Goal: Task Accomplishment & Management: Manage account settings

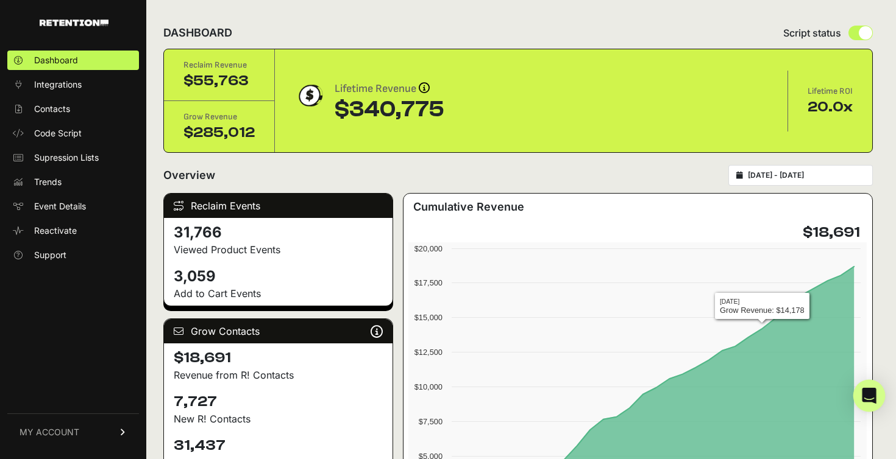
click at [860, 392] on div "Open Intercom Messenger" at bounding box center [869, 396] width 32 height 32
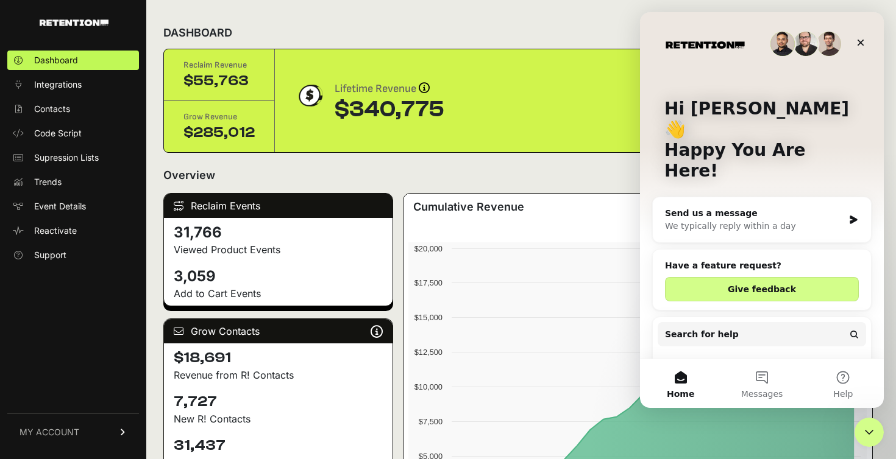
click at [54, 433] on span "MY ACCOUNT" at bounding box center [49, 432] width 60 height 12
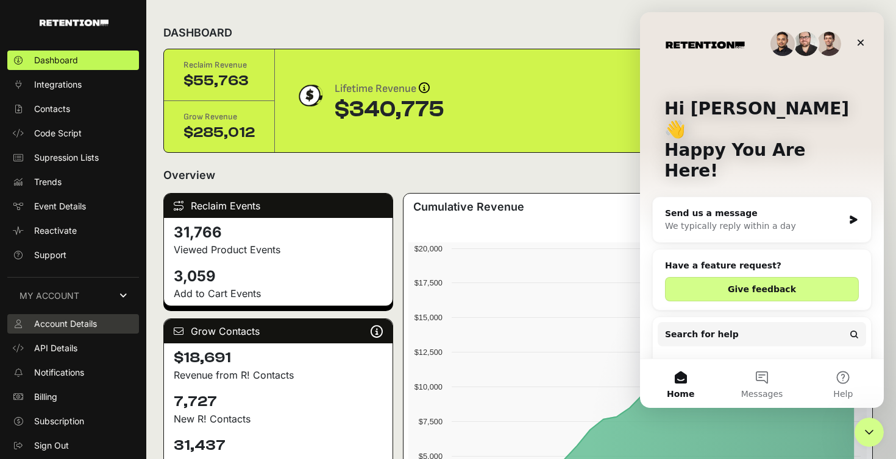
click at [58, 320] on span "Account Details" at bounding box center [65, 324] width 63 height 12
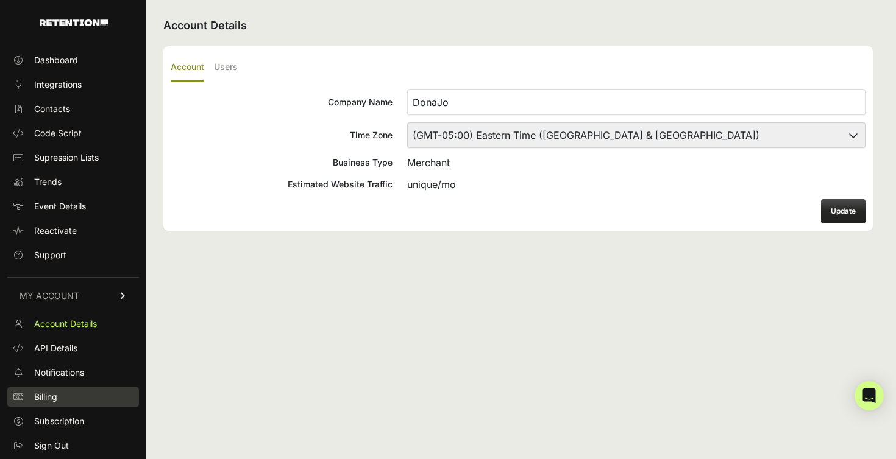
click at [44, 392] on span "Billing" at bounding box center [45, 397] width 23 height 12
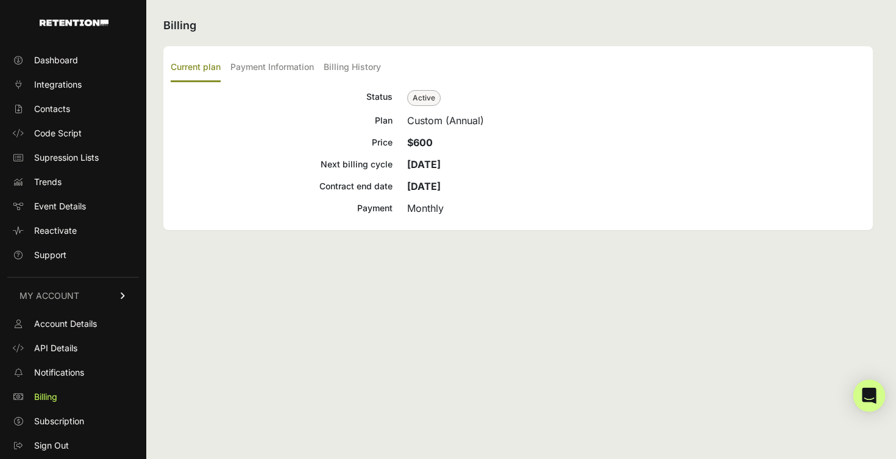
click at [868, 396] on icon "Open Intercom Messenger" at bounding box center [869, 396] width 14 height 16
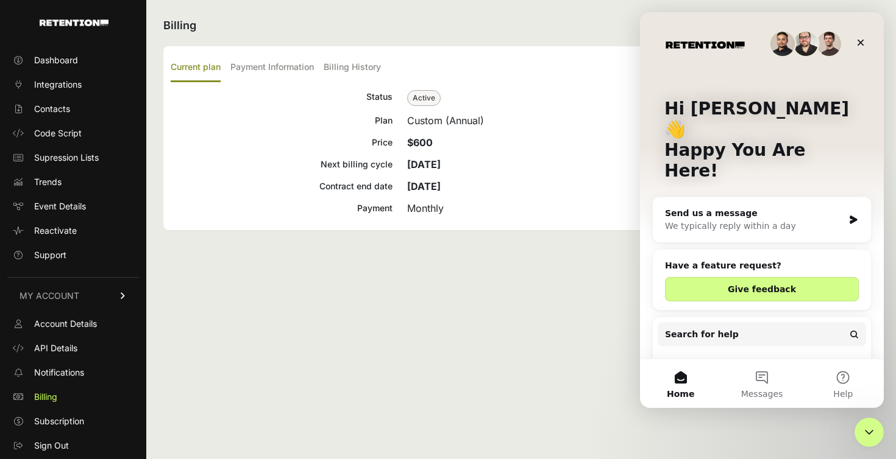
click at [788, 220] on div "We typically reply within a day" at bounding box center [754, 226] width 179 height 13
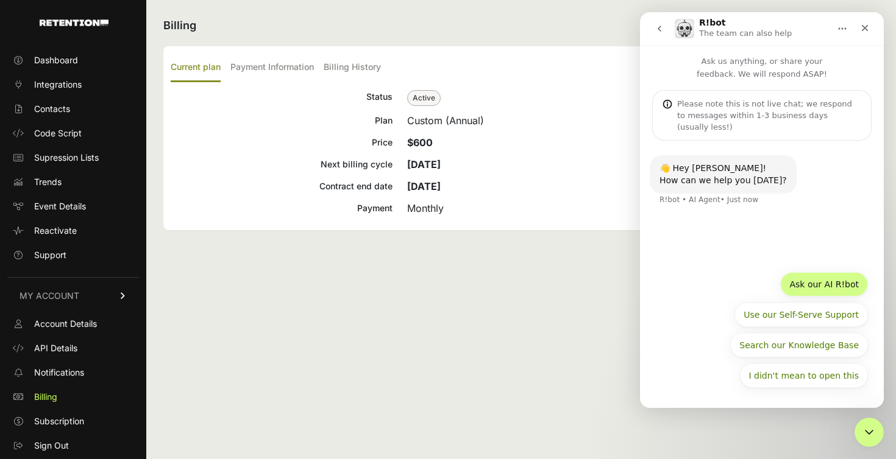
click at [827, 282] on button "Ask our AI R!bot" at bounding box center [824, 284] width 88 height 24
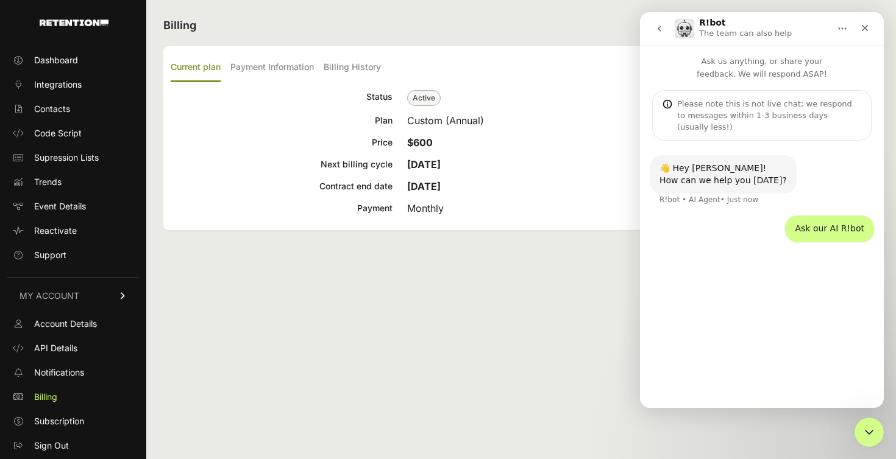
click at [713, 378] on div "👋 Hey [PERSON_NAME]! How can we help you [DATE]? R!bot • AI Agent • Just now As…" at bounding box center [762, 269] width 244 height 257
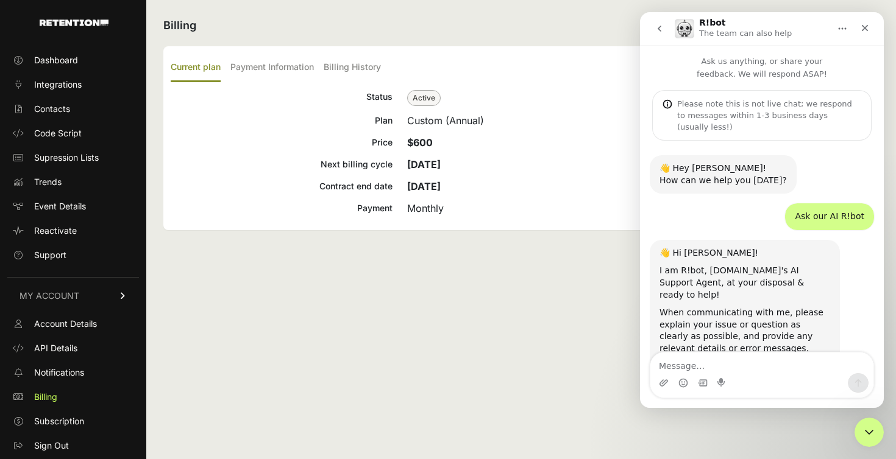
scroll to position [49, 0]
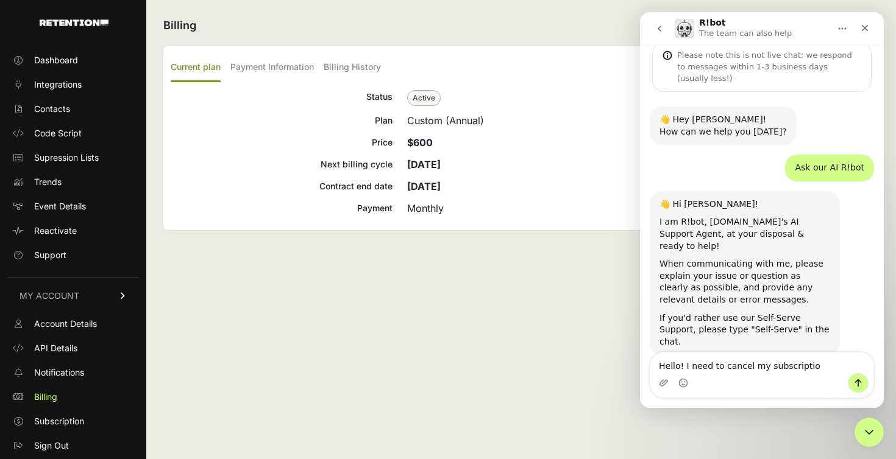
type textarea "Hello! I need to cancel my subscription"
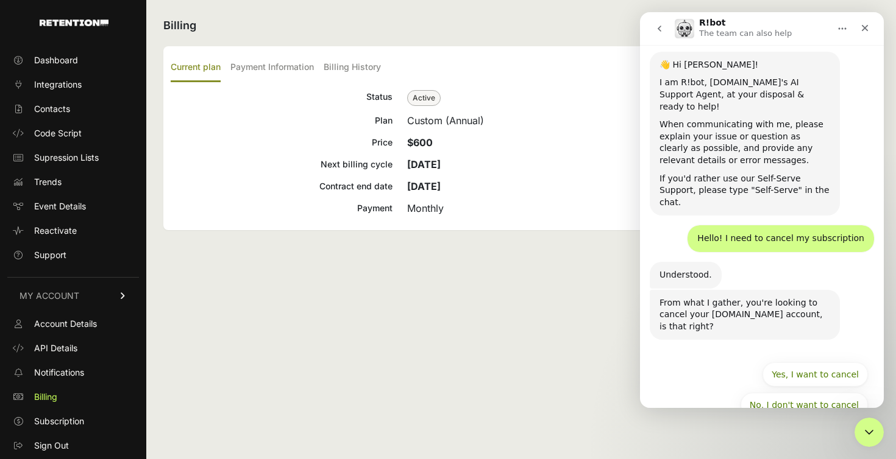
scroll to position [188, 0]
click at [810, 363] on button "Yes, I want to cancel" at bounding box center [814, 375] width 105 height 24
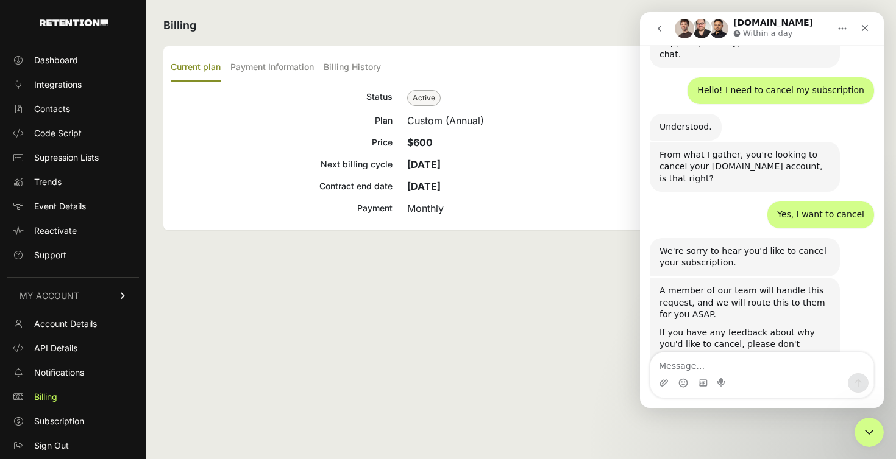
scroll to position [380, 0]
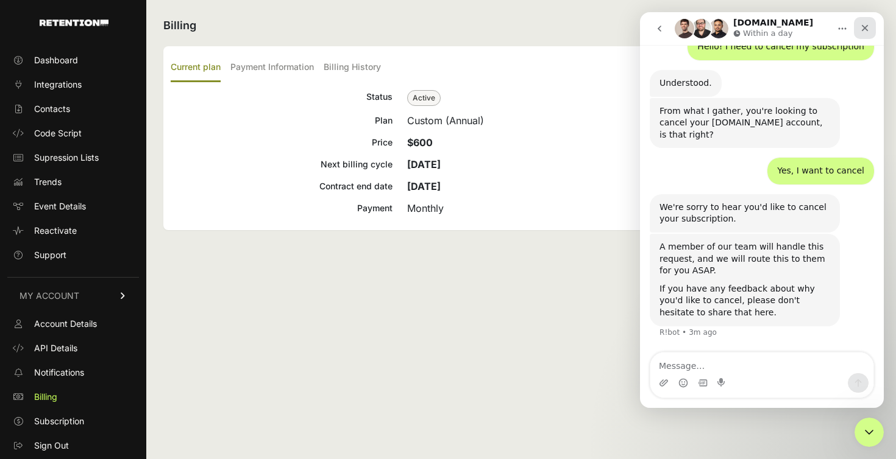
click at [865, 29] on icon "Close" at bounding box center [865, 28] width 10 height 10
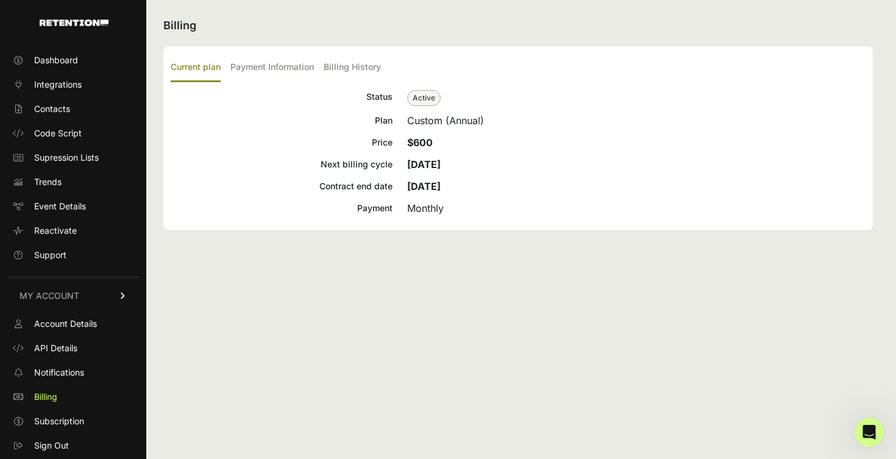
scroll to position [0, 0]
